Goal: Information Seeking & Learning: Learn about a topic

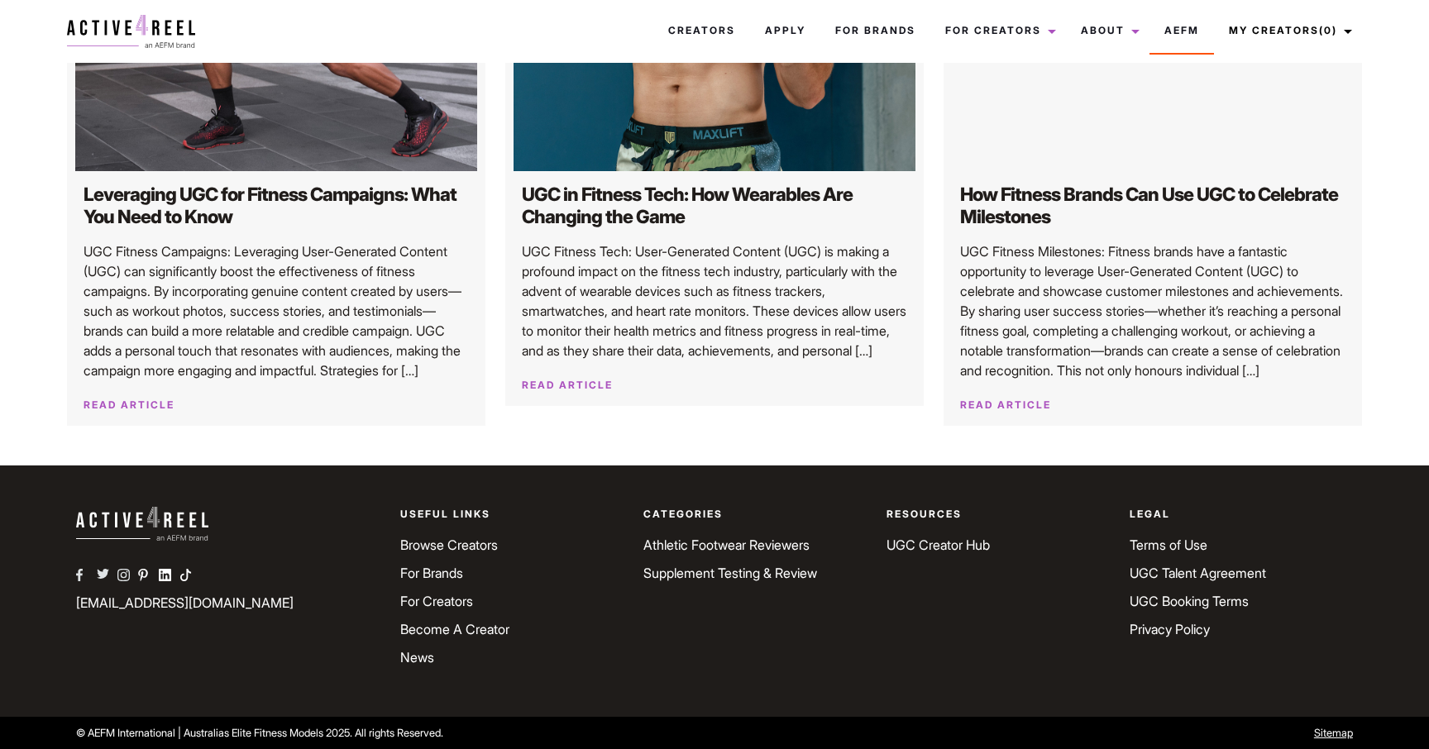
scroll to position [1530, 0]
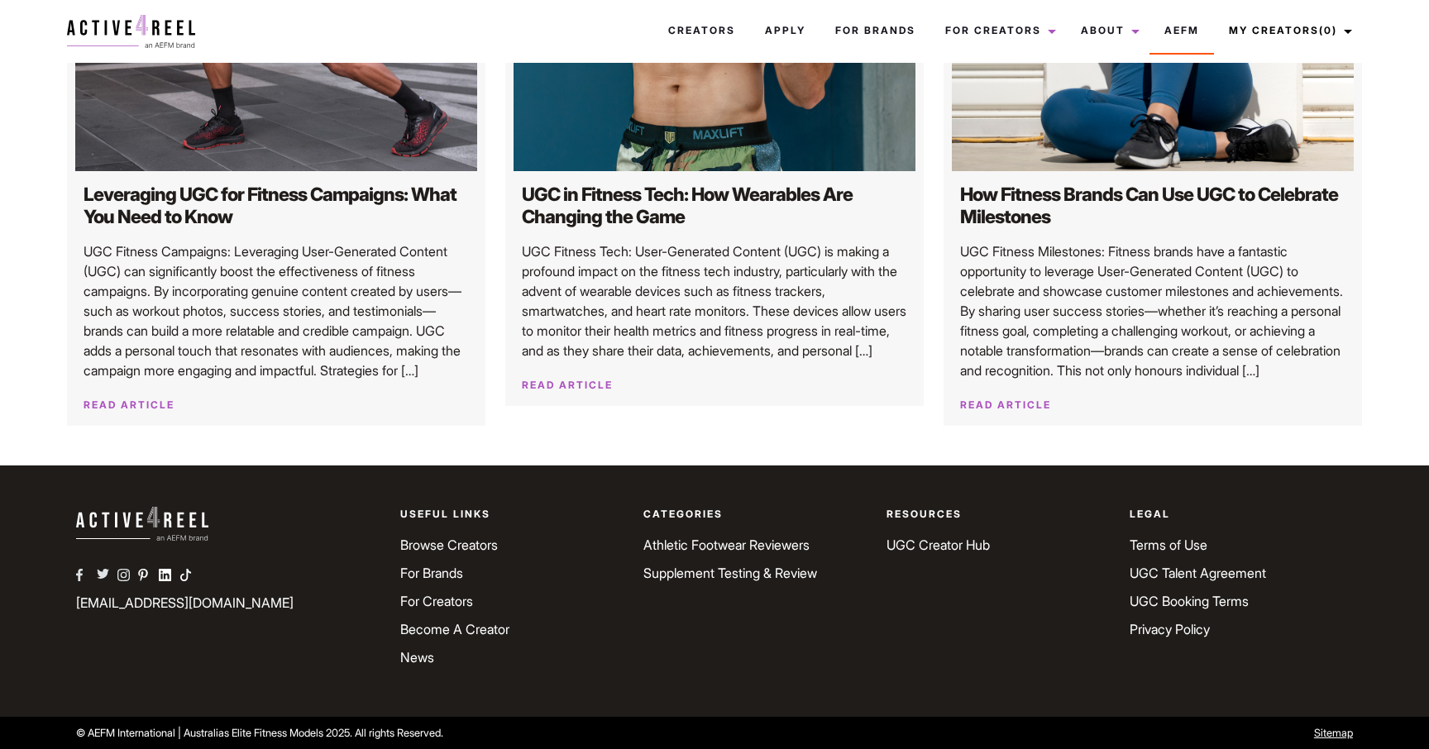
click at [453, 553] on link "Browse Creators" at bounding box center [449, 545] width 98 height 17
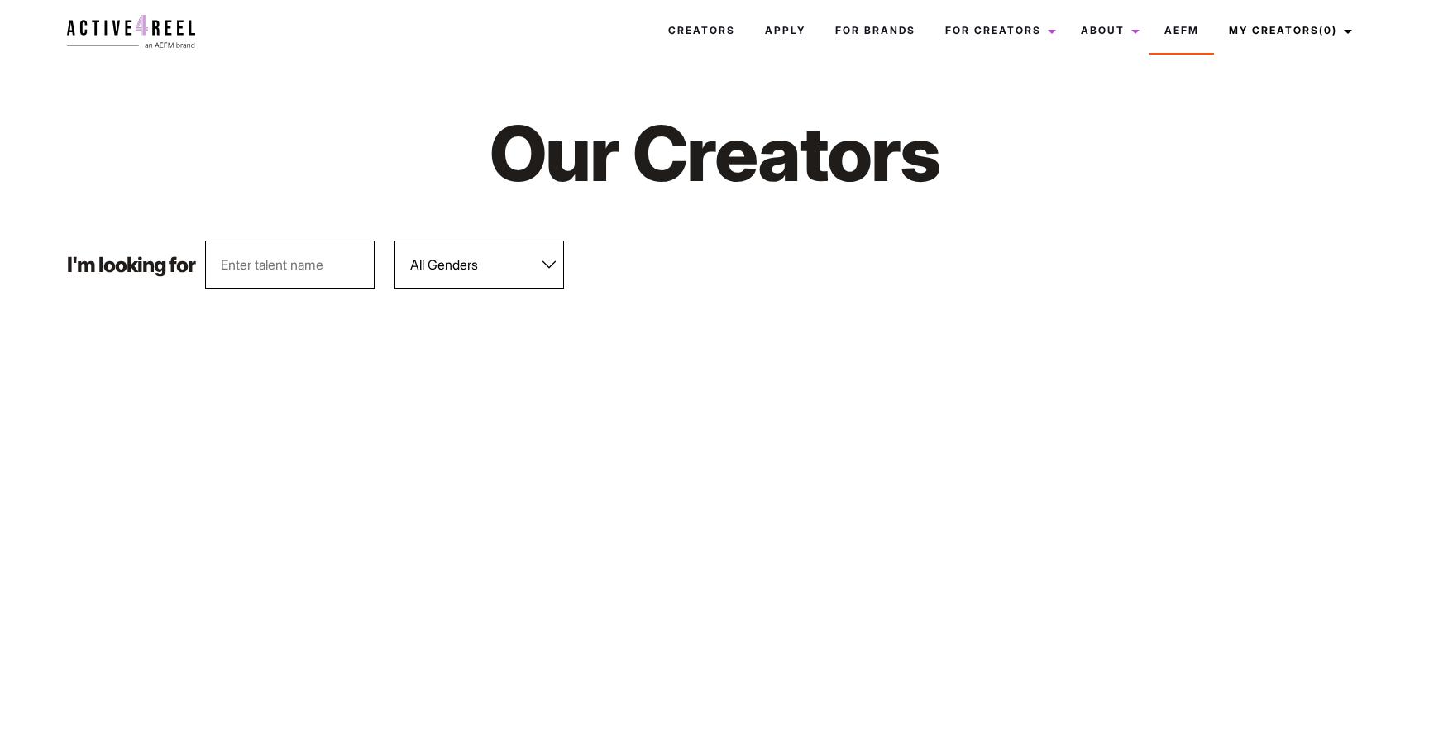
click at [276, 261] on input "text" at bounding box center [290, 265] width 170 height 48
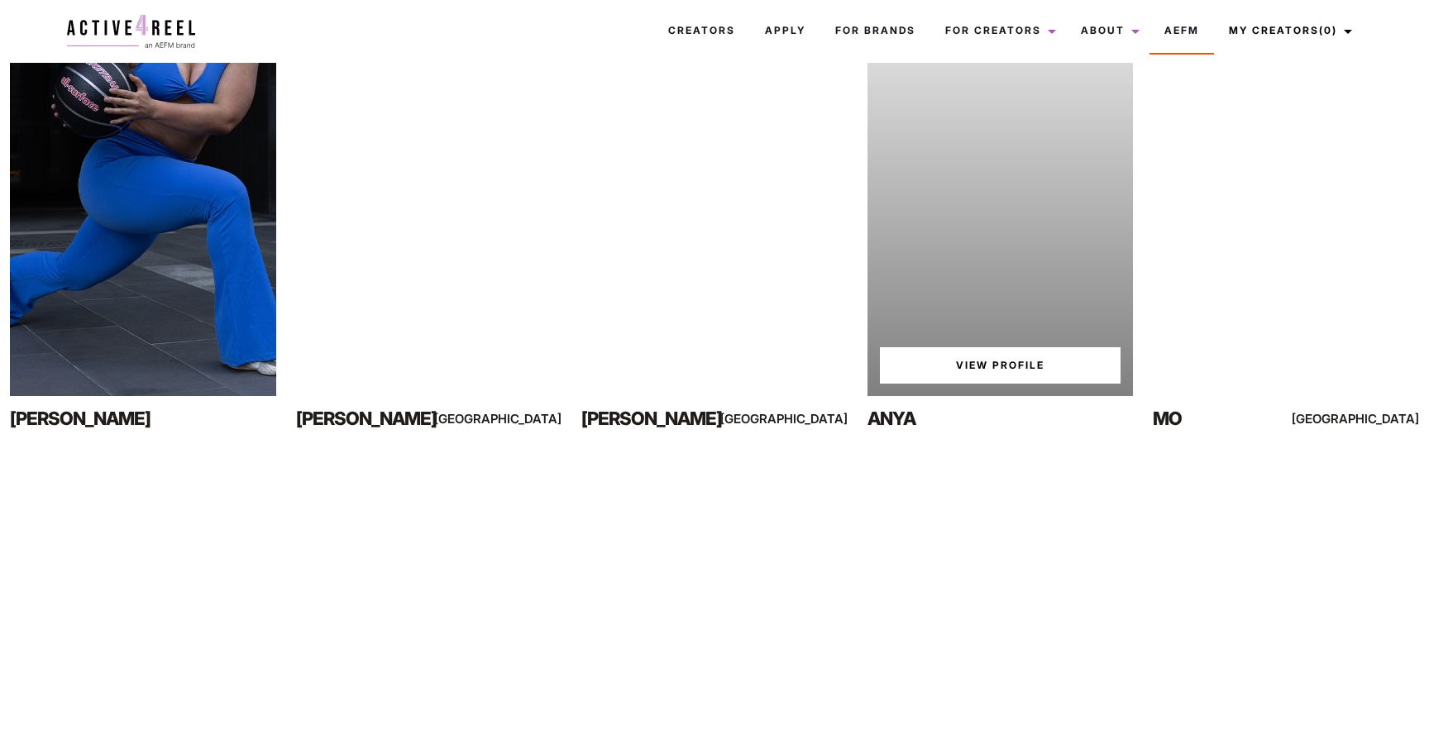
scroll to position [948, 0]
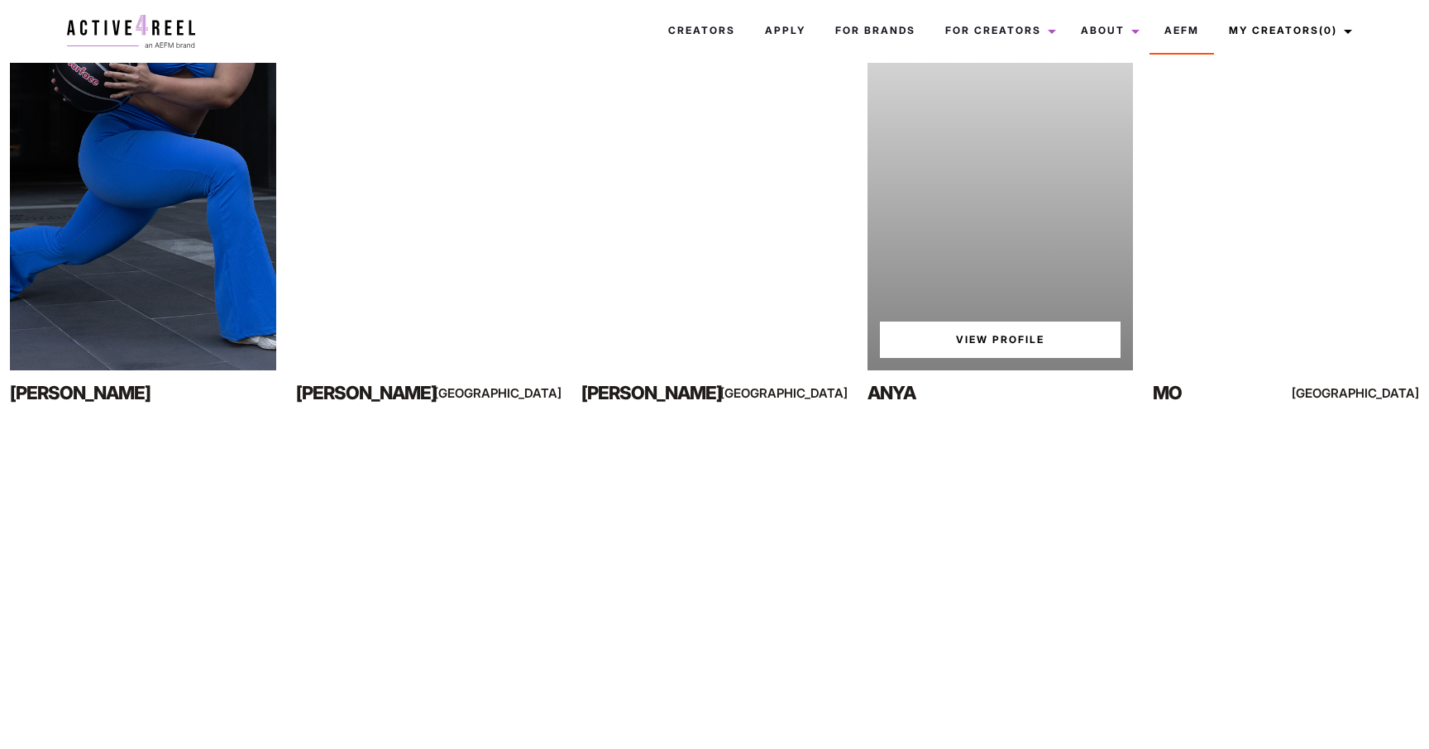
click at [1016, 333] on link "View Profile" at bounding box center [1000, 340] width 241 height 36
click at [1016, 347] on link "View Profile" at bounding box center [1000, 340] width 241 height 36
click at [1016, 335] on link "View Profile" at bounding box center [1000, 340] width 241 height 36
click at [1013, 338] on link "View Profile" at bounding box center [1000, 340] width 241 height 36
click at [1048, 338] on link "View Profile" at bounding box center [1000, 340] width 241 height 36
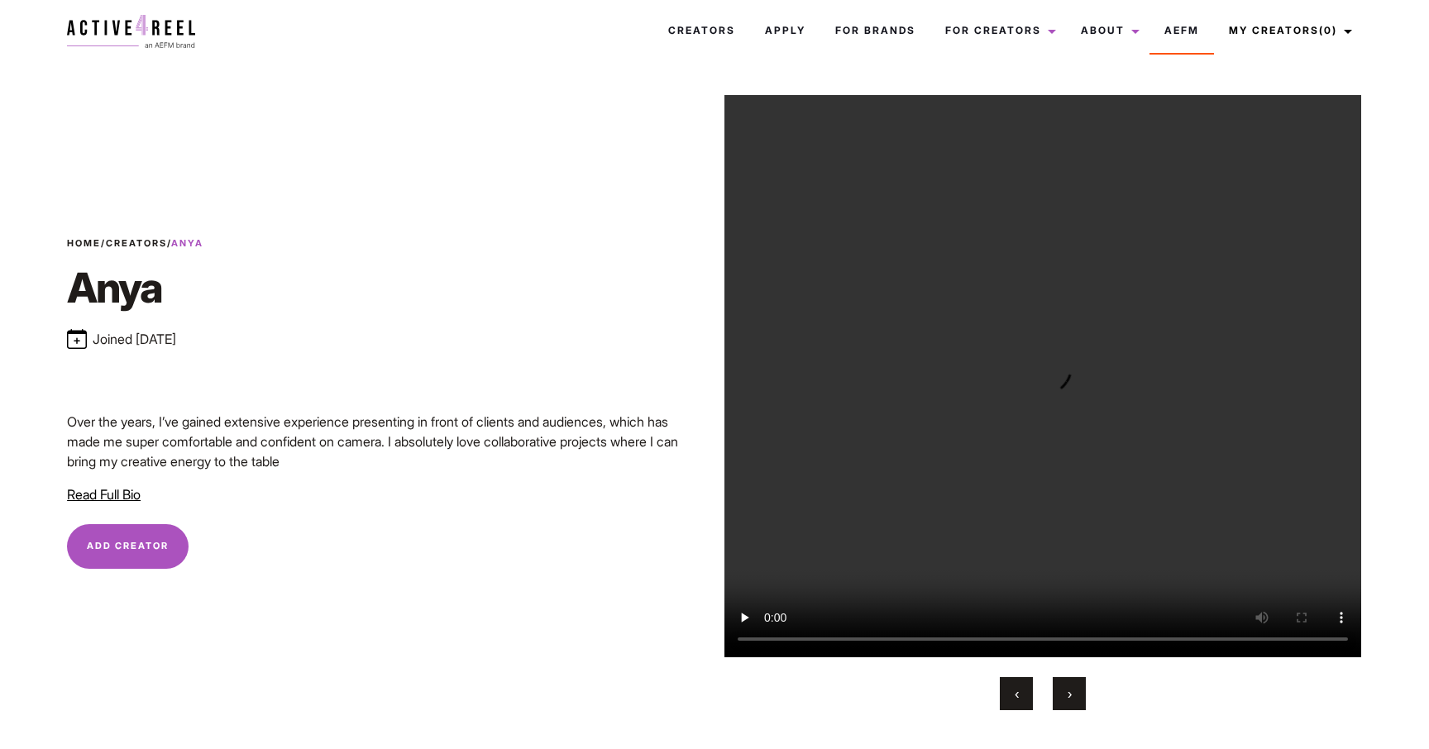
click at [89, 495] on span "Read Full Bio" at bounding box center [104, 494] width 74 height 17
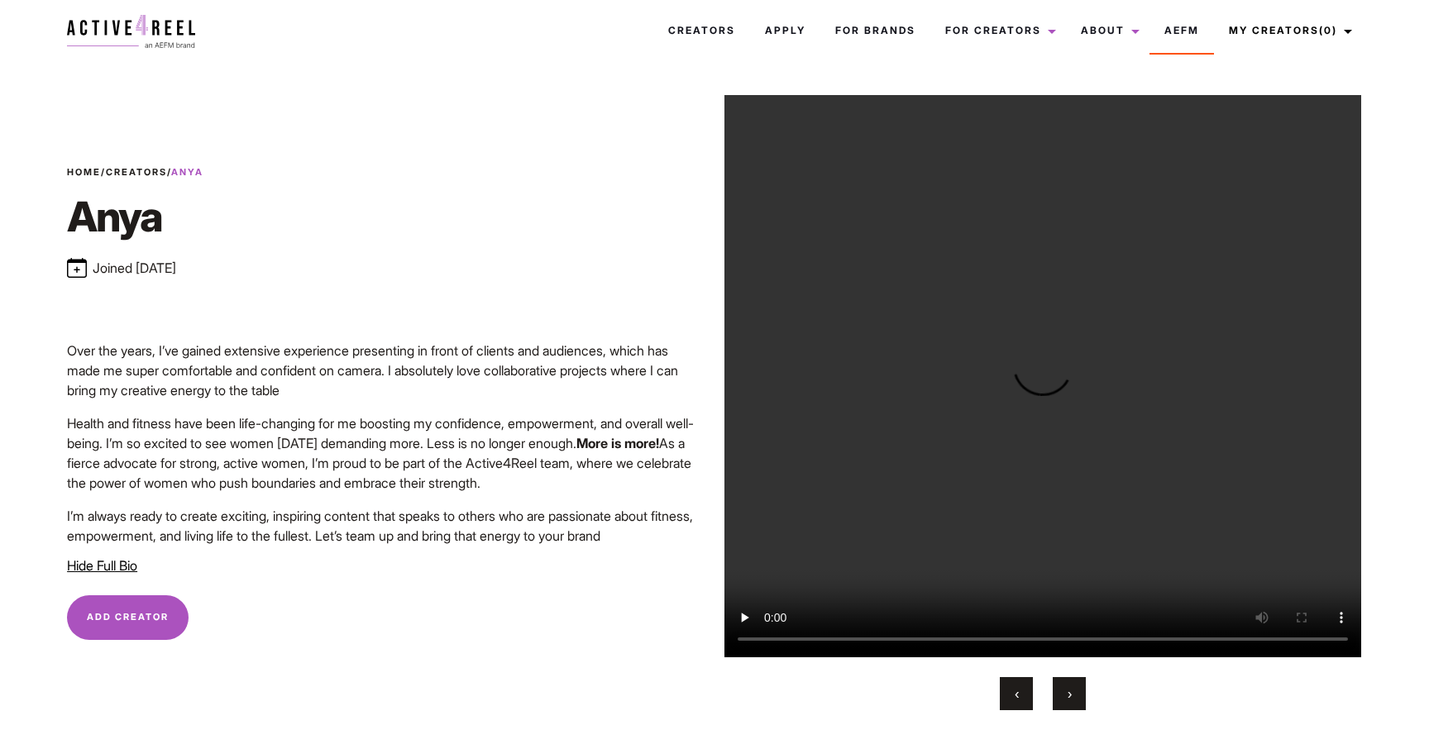
click at [768, 638] on video "Your browser does not support the video tag." at bounding box center [1042, 376] width 637 height 562
click at [770, 638] on video "Your browser does not support the video tag." at bounding box center [1042, 376] width 637 height 562
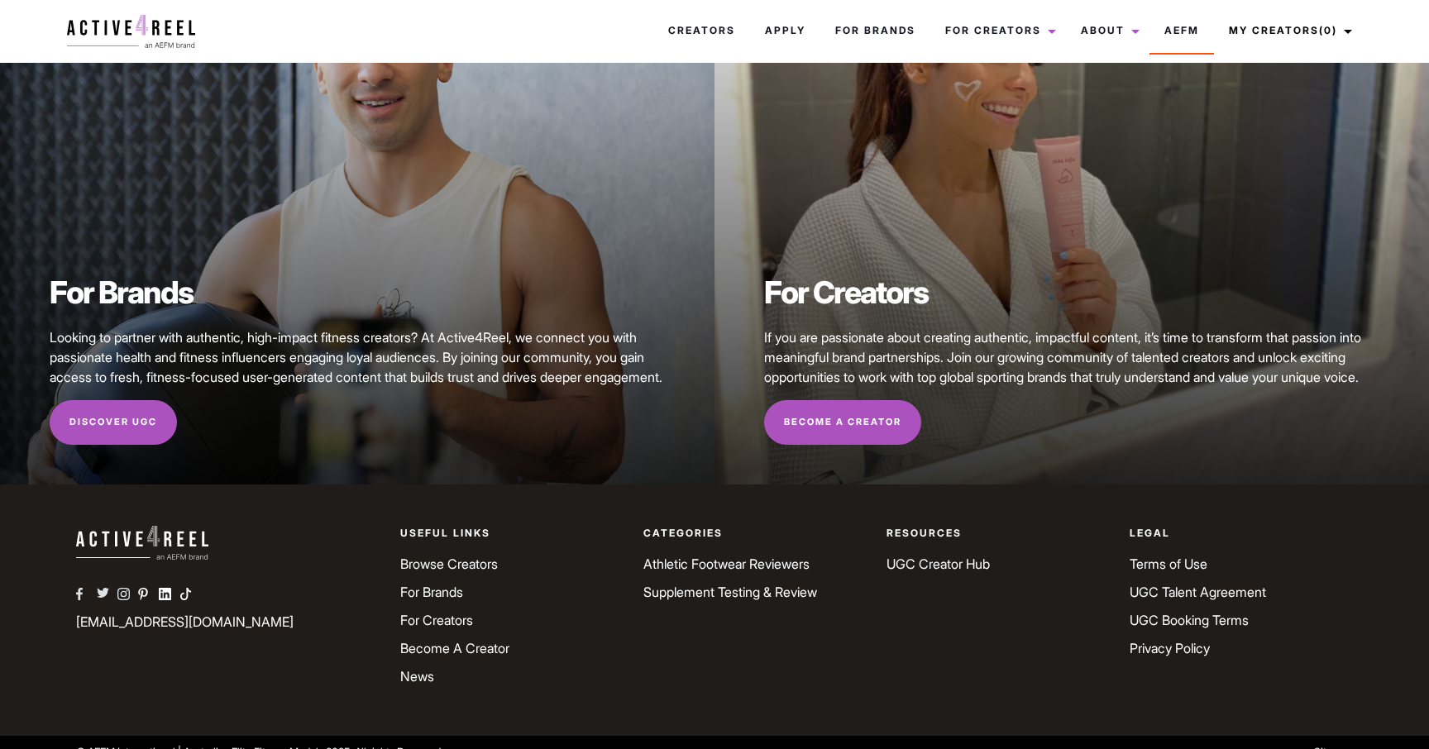
scroll to position [151, 0]
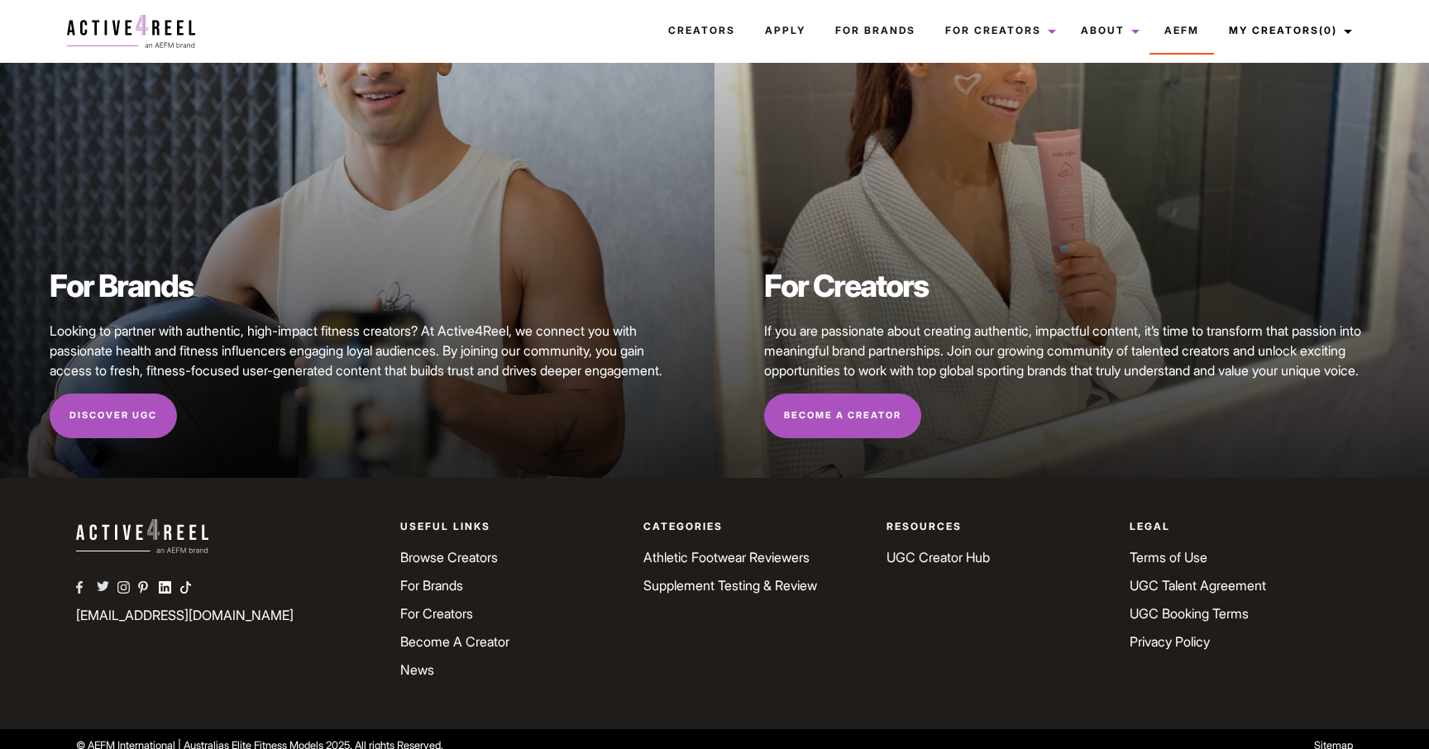
click at [453, 613] on link "For Creators" at bounding box center [436, 613] width 73 height 17
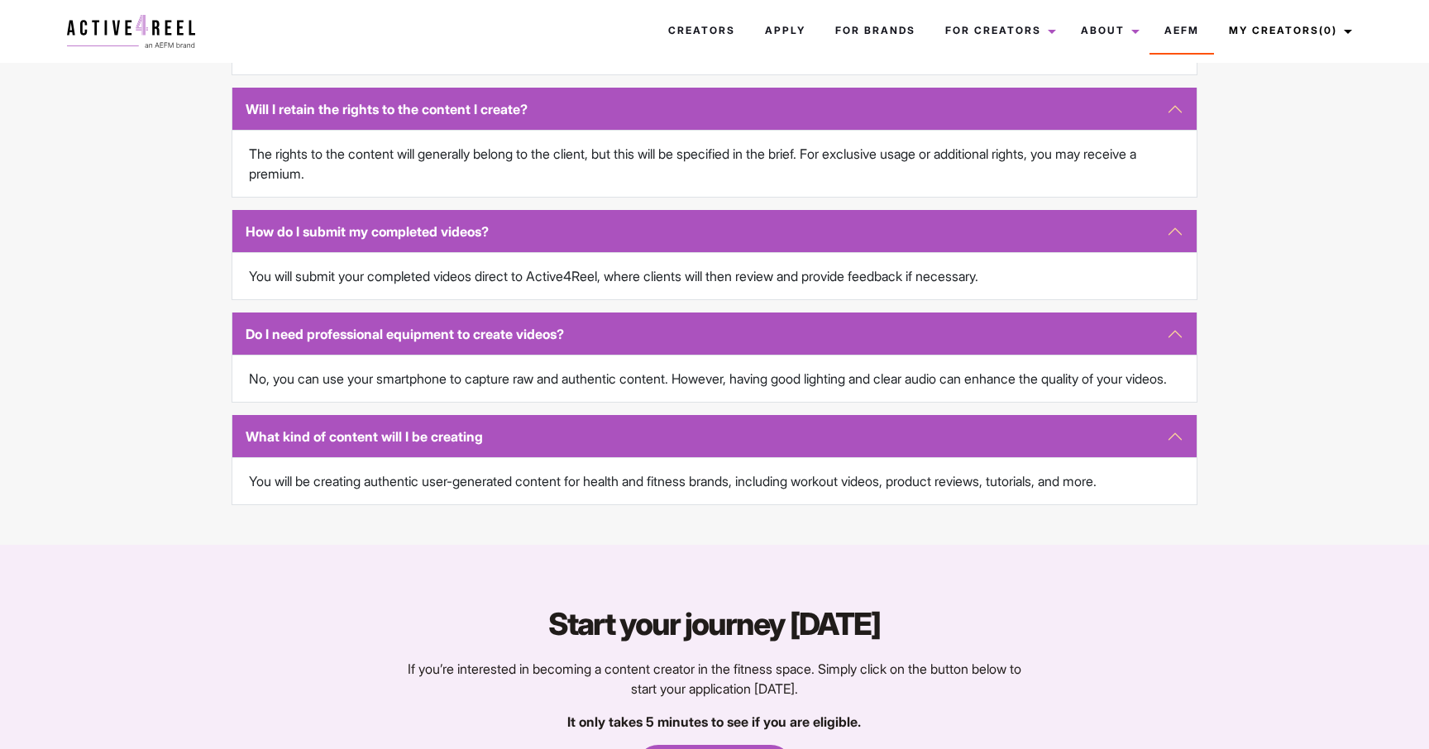
scroll to position [2870, 0]
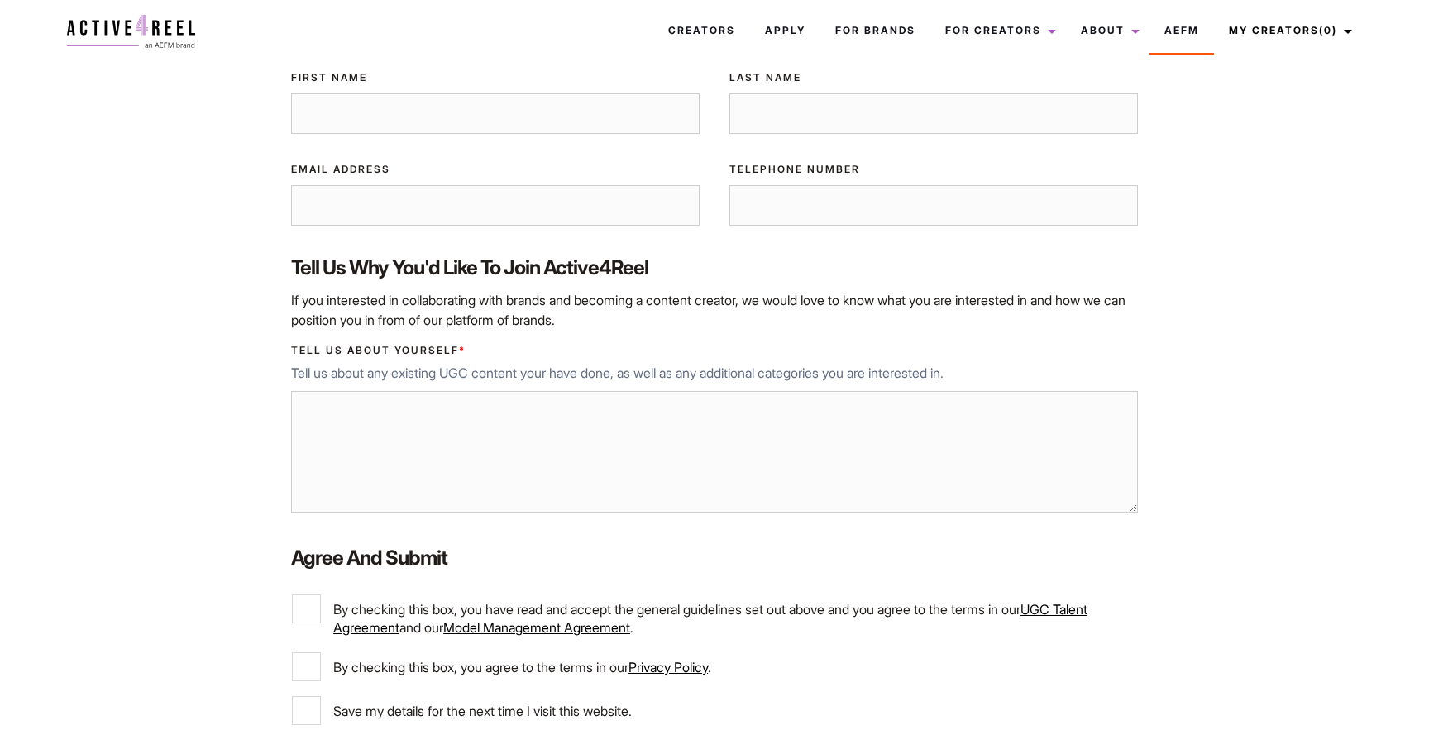
scroll to position [266, 0]
